Goal: Information Seeking & Learning: Learn about a topic

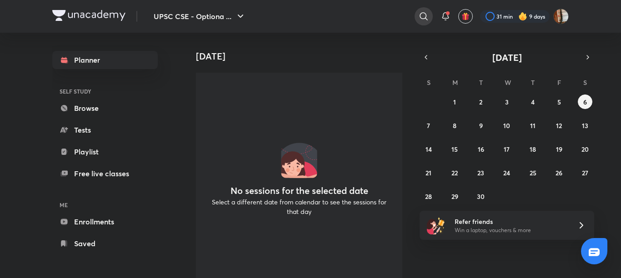
click at [420, 17] on icon at bounding box center [424, 16] width 8 height 8
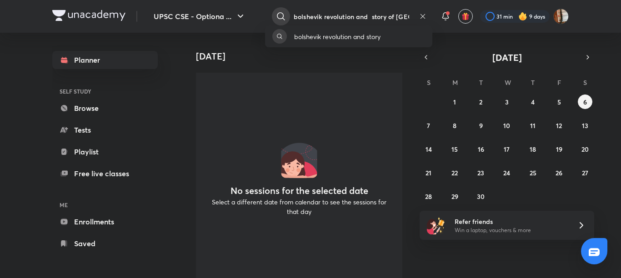
type input "bolshevik revolution and story of ussr"
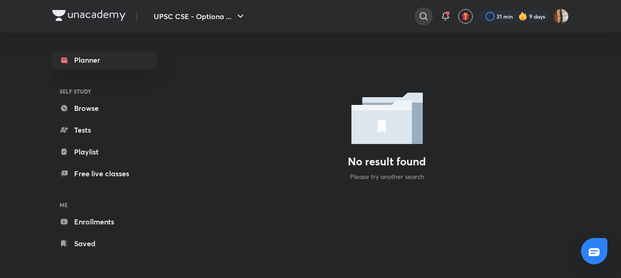
click at [422, 14] on icon at bounding box center [423, 16] width 11 height 11
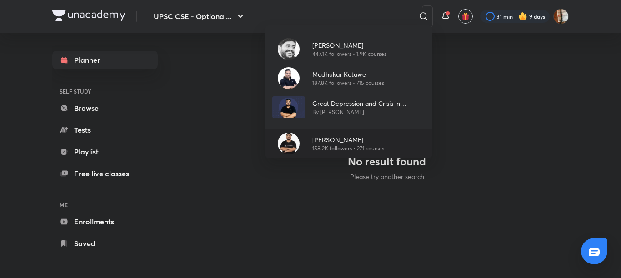
click at [326, 142] on p "[PERSON_NAME]" at bounding box center [348, 140] width 72 height 10
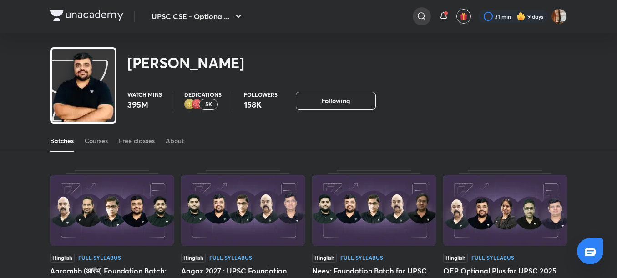
click at [421, 14] on icon at bounding box center [421, 16] width 11 height 11
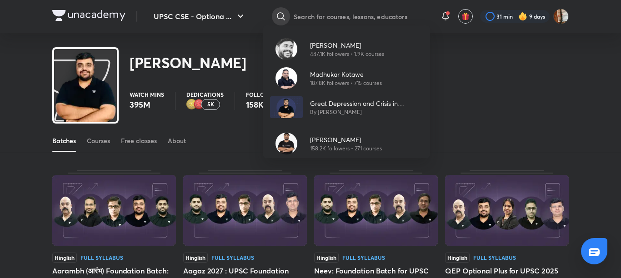
type input "u"
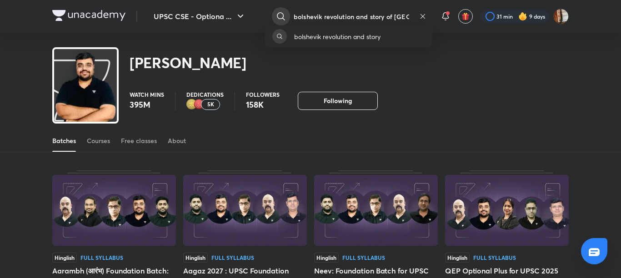
type input "bolshevik revolution and story of ussr"
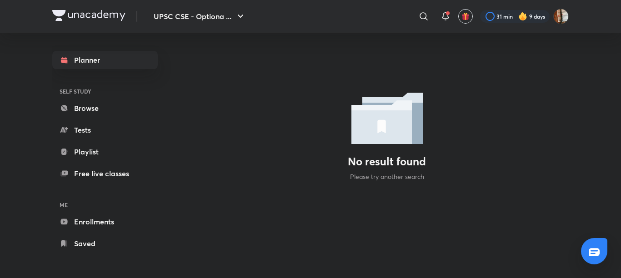
click at [421, 14] on icon at bounding box center [423, 16] width 11 height 11
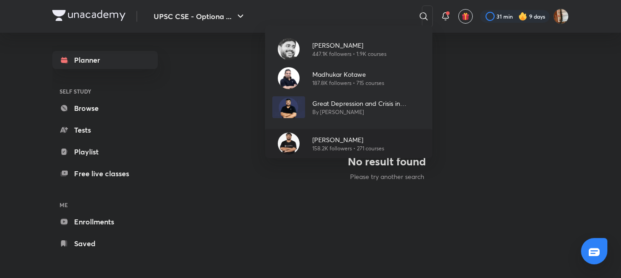
click at [341, 136] on p "[PERSON_NAME]" at bounding box center [348, 140] width 72 height 10
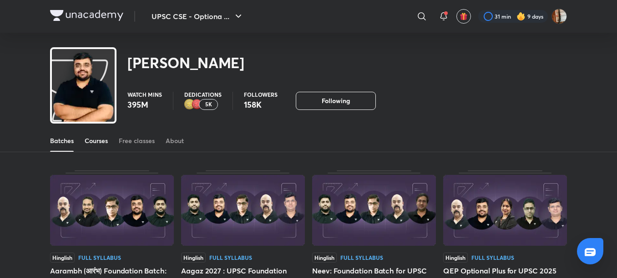
click at [99, 140] on div "Courses" at bounding box center [96, 140] width 23 height 9
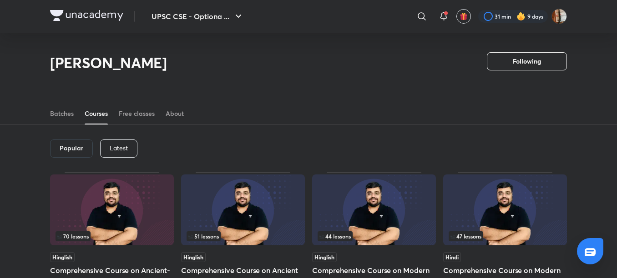
scroll to position [47, 0]
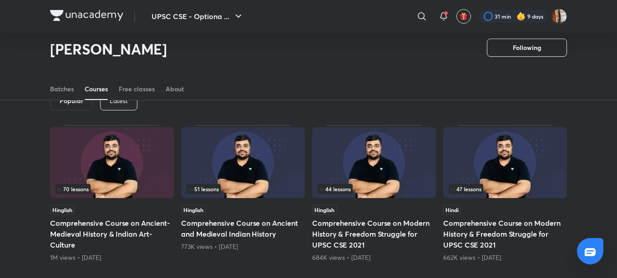
click at [125, 104] on p "Latest" at bounding box center [119, 100] width 18 height 7
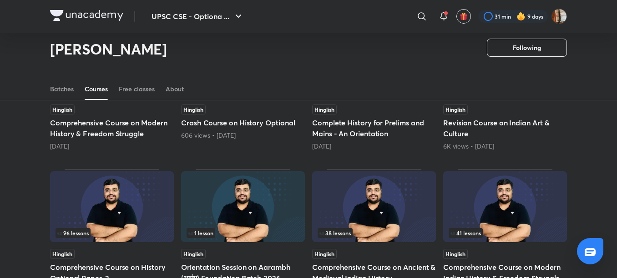
scroll to position [291, 0]
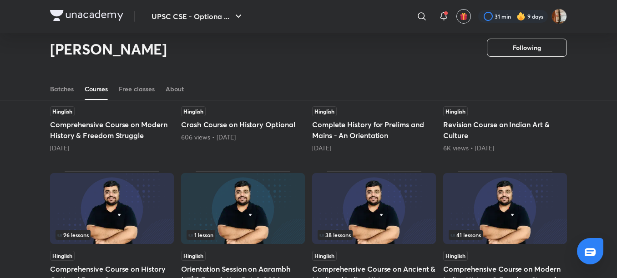
click at [124, 264] on h5 "Comprehensive Course on History Optional Paper-2" at bounding box center [112, 275] width 124 height 22
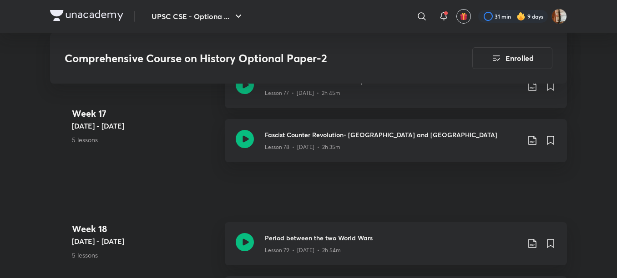
scroll to position [5466, 0]
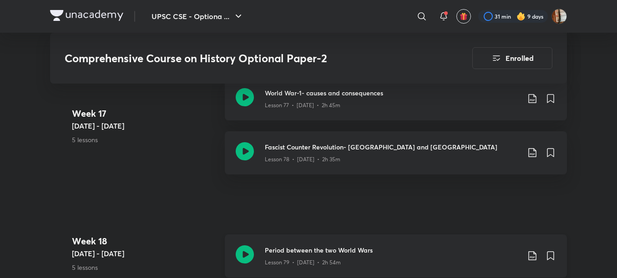
click at [320, 246] on h3 "Period between the two World Wars" at bounding box center [392, 251] width 255 height 10
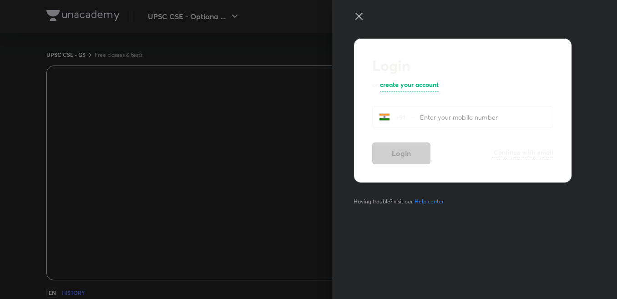
click at [444, 117] on input "tel" at bounding box center [486, 117] width 133 height 19
click at [361, 15] on icon at bounding box center [358, 16] width 7 height 7
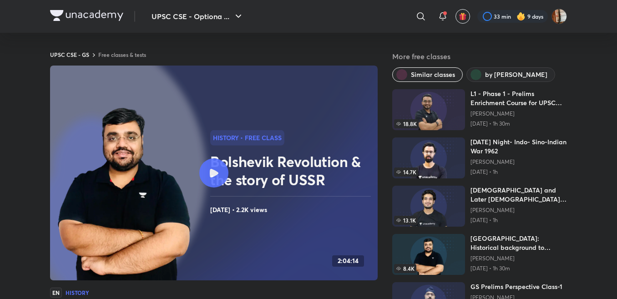
click at [225, 173] on div at bounding box center [213, 172] width 29 height 29
